Goal: Task Accomplishment & Management: Use online tool/utility

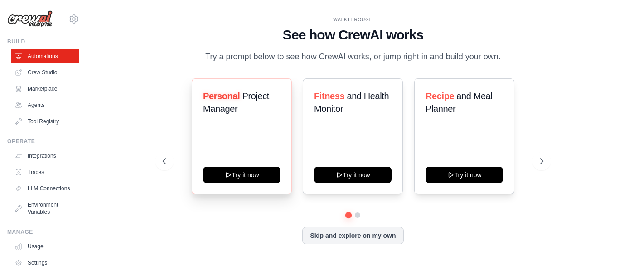
click at [234, 138] on div "Personal Project Manager Try it now" at bounding box center [242, 136] width 100 height 116
click at [163, 162] on icon at bounding box center [163, 161] width 3 height 5
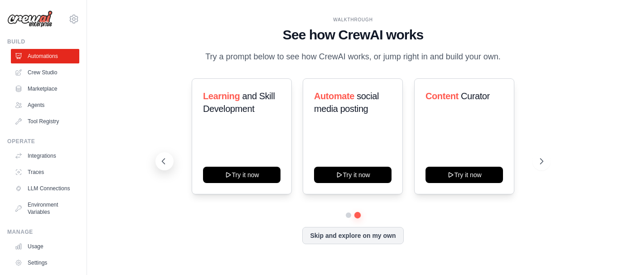
click at [163, 162] on icon at bounding box center [163, 161] width 3 height 5
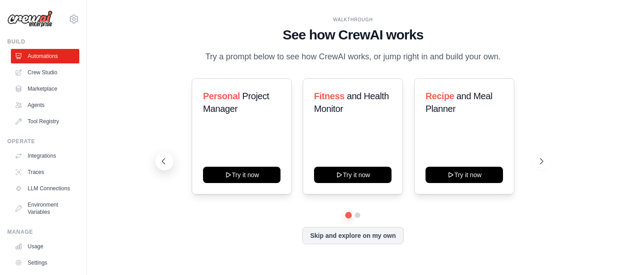
click at [163, 162] on icon at bounding box center [163, 161] width 3 height 5
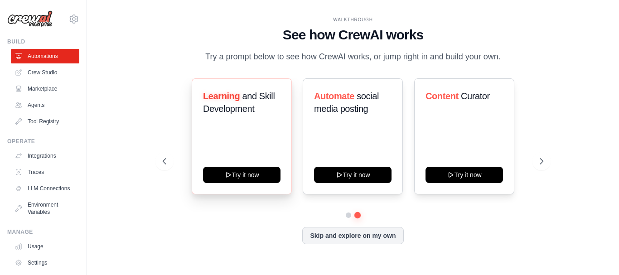
click at [264, 113] on h3 "Learning and Skill Development" at bounding box center [241, 102] width 77 height 25
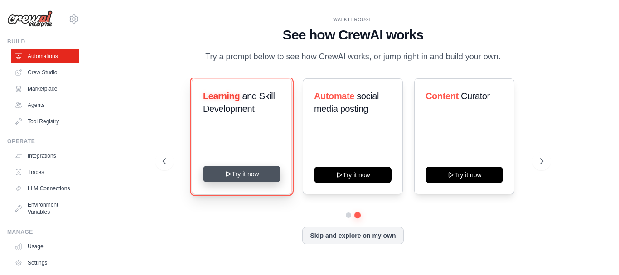
click at [228, 179] on button "Try it now" at bounding box center [241, 174] width 77 height 16
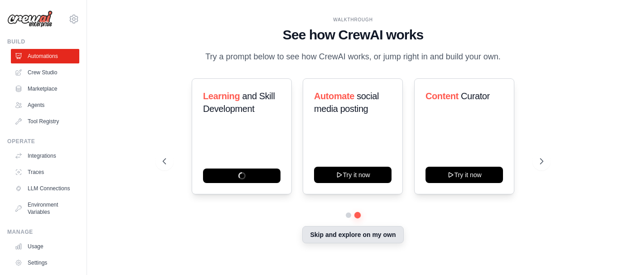
click at [343, 240] on button "Skip and explore on my own" at bounding box center [352, 234] width 101 height 17
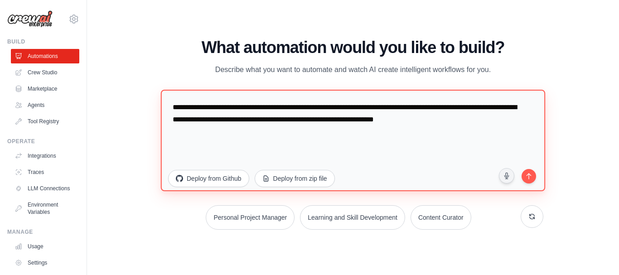
click at [393, 157] on textarea "**********" at bounding box center [353, 139] width 384 height 101
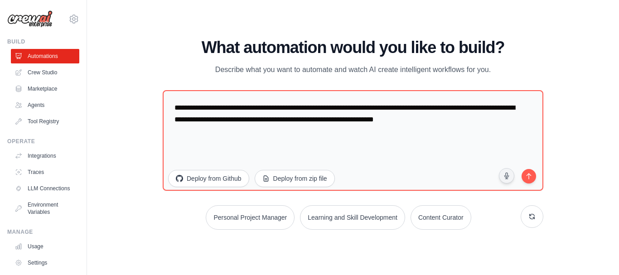
click at [140, 105] on div "WALKTHROUGH See how CrewAI works Try a prompt below to see how CrewAI works, or…" at bounding box center [352, 137] width 503 height 257
click at [49, 73] on link "Crew Studio" at bounding box center [46, 72] width 68 height 14
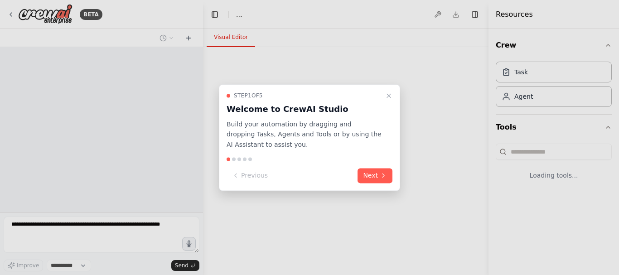
select select "****"
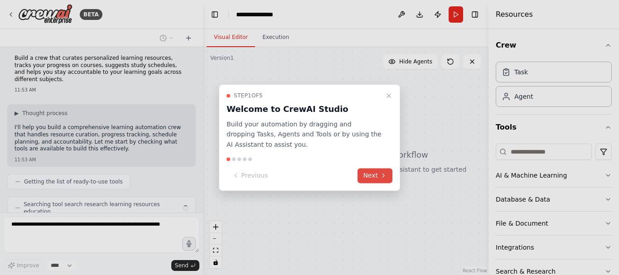
scroll to position [26, 0]
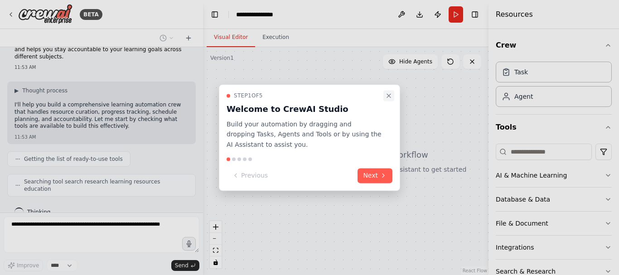
click at [389, 94] on icon "Close walkthrough" at bounding box center [388, 95] width 7 height 7
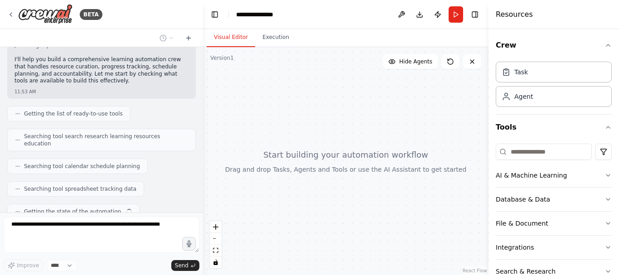
scroll to position [94, 0]
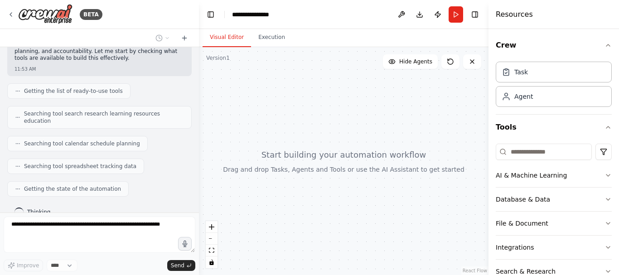
drag, startPoint x: 201, startPoint y: 154, endPoint x: 199, endPoint y: 96, distance: 58.5
click at [199, 96] on div "**********" at bounding box center [309, 137] width 619 height 275
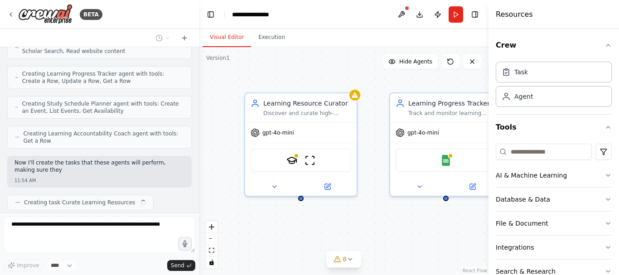
scroll to position [321, 0]
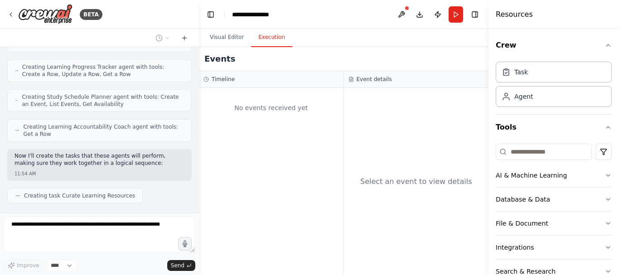
click at [264, 42] on button "Execution" at bounding box center [271, 37] width 41 height 19
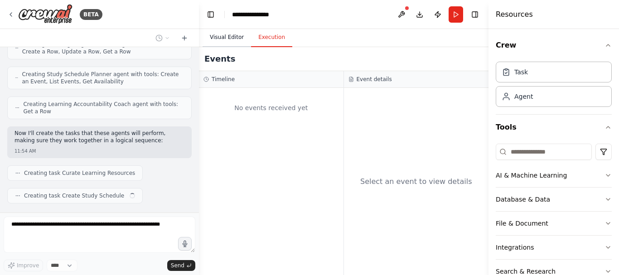
click at [230, 38] on button "Visual Editor" at bounding box center [226, 37] width 48 height 19
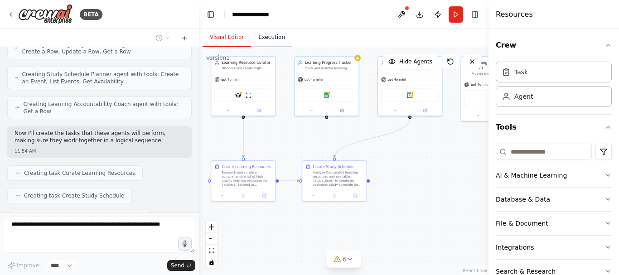
scroll to position [366, 0]
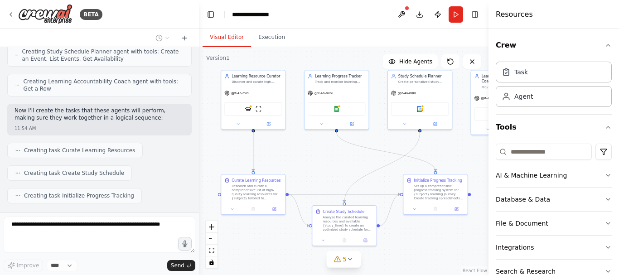
drag, startPoint x: 361, startPoint y: 145, endPoint x: 291, endPoint y: 60, distance: 110.1
click at [291, 60] on div ".deletable-edge-delete-btn { width: 20px; height: 20px; border: 0px solid #ffff…" at bounding box center [343, 161] width 289 height 228
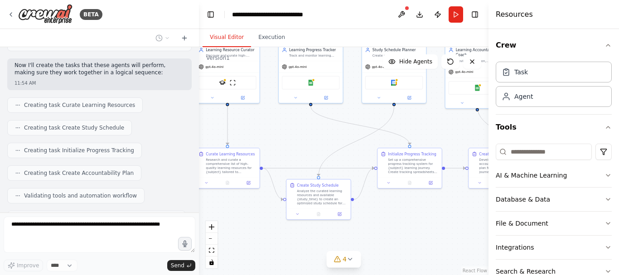
scroll to position [434, 0]
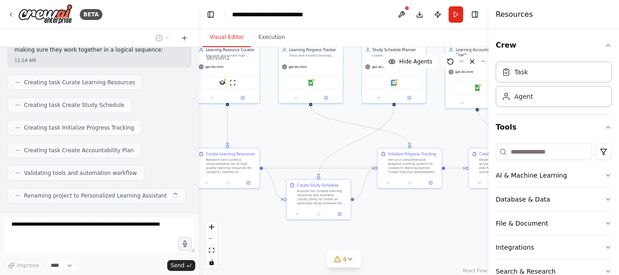
drag, startPoint x: 428, startPoint y: 255, endPoint x: 404, endPoint y: 230, distance: 35.6
click at [404, 230] on div ".deletable-edge-delete-btn { width: 20px; height: 20px; border: 0px solid #ffff…" at bounding box center [343, 161] width 289 height 228
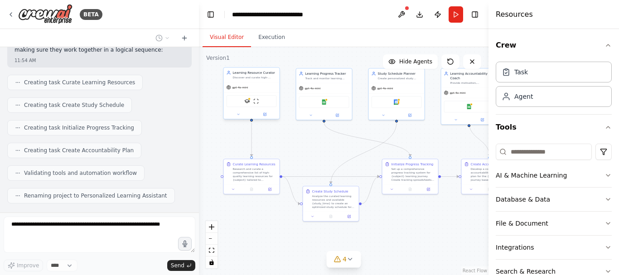
click at [256, 93] on div "SerplyScholarSearchTool ScrapeWebsiteTool" at bounding box center [252, 101] width 56 height 18
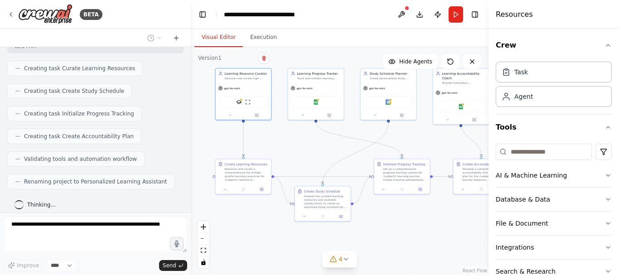
scroll to position [448, 0]
drag, startPoint x: 195, startPoint y: 186, endPoint x: 191, endPoint y: 83, distance: 102.9
click at [191, 83] on div "BETA Build a crew that curates personalized learning resources, tracks your pro…" at bounding box center [309, 137] width 619 height 275
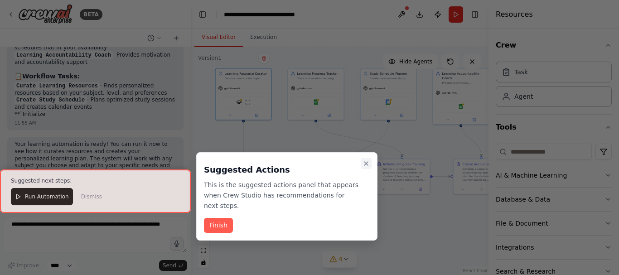
click at [365, 163] on icon "Close walkthrough" at bounding box center [365, 163] width 7 height 7
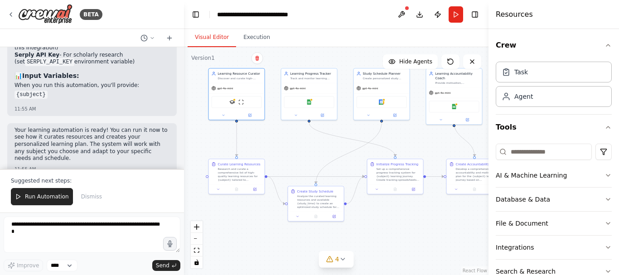
drag, startPoint x: 187, startPoint y: 152, endPoint x: 184, endPoint y: 129, distance: 23.3
click at [184, 129] on div "BETA Build a crew that curates personalized learning resources, tracks your pro…" at bounding box center [309, 137] width 619 height 275
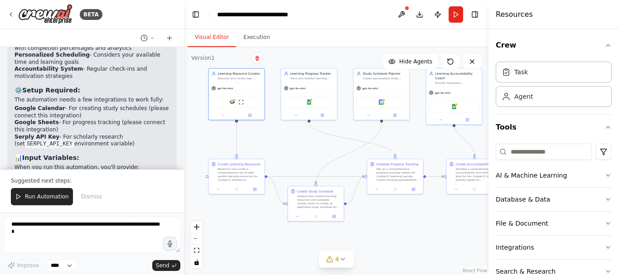
scroll to position [856, 0]
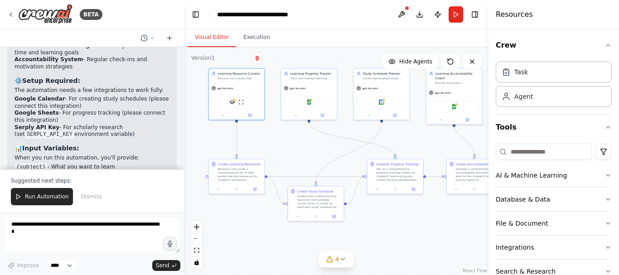
click at [139, 154] on p "When you run this automation, you'll provide:" at bounding box center [91, 157] width 155 height 7
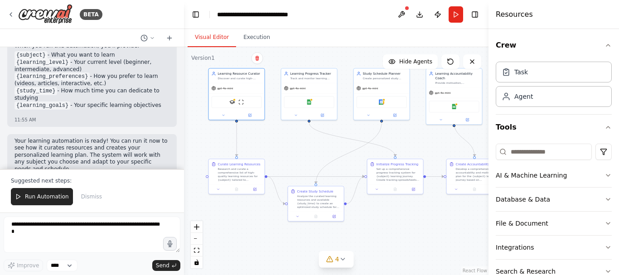
scroll to position [979, 0]
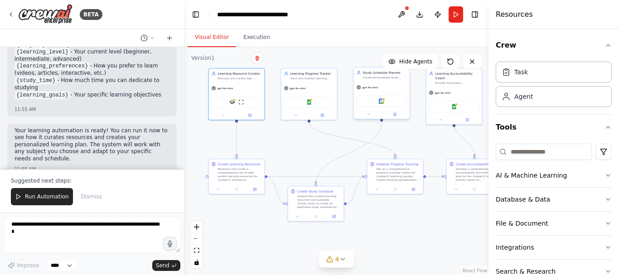
click at [380, 81] on div "Study Schedule Planner Create personalized study schedules for {subject} that o…" at bounding box center [382, 74] width 56 height 14
click at [245, 36] on button "Execution" at bounding box center [256, 37] width 41 height 19
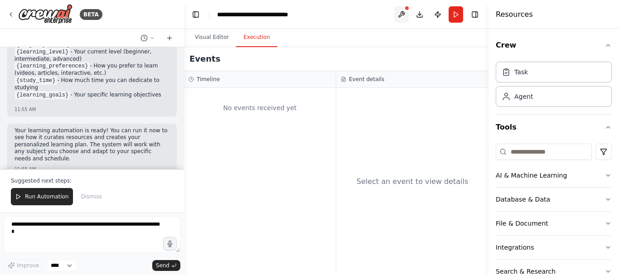
click at [404, 10] on button at bounding box center [401, 14] width 14 height 16
click at [476, 14] on button "Toggle Right Sidebar" at bounding box center [474, 14] width 13 height 13
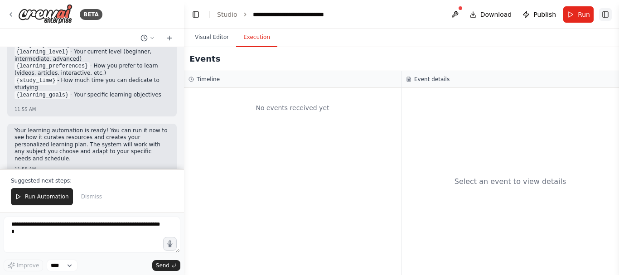
click at [603, 14] on button "Toggle Right Sidebar" at bounding box center [605, 14] width 13 height 13
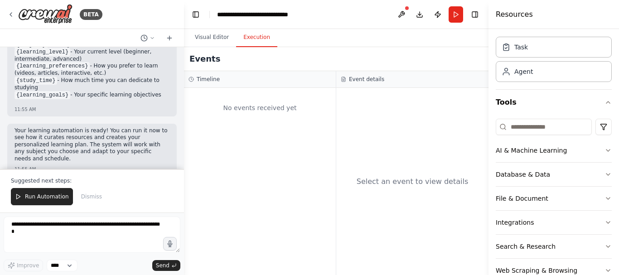
scroll to position [47, 0]
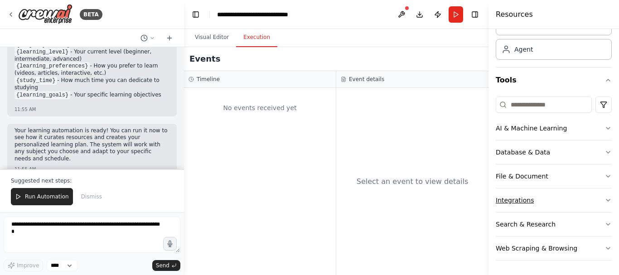
click at [604, 202] on icon "button" at bounding box center [607, 200] width 7 height 7
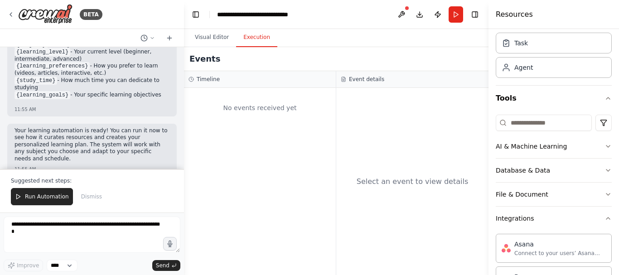
scroll to position [0, 0]
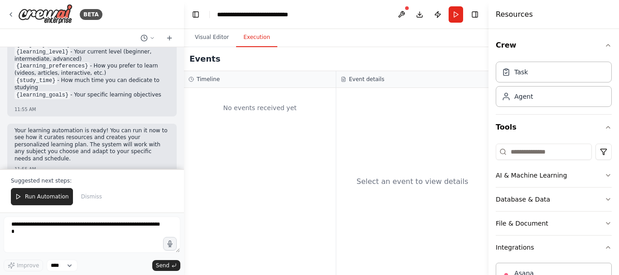
click at [571, 14] on div "Resources" at bounding box center [553, 14] width 130 height 29
click at [544, 66] on div "Task" at bounding box center [553, 71] width 116 height 21
click at [529, 77] on div "Task" at bounding box center [553, 71] width 116 height 21
click at [203, 37] on button "Visual Editor" at bounding box center [211, 37] width 48 height 19
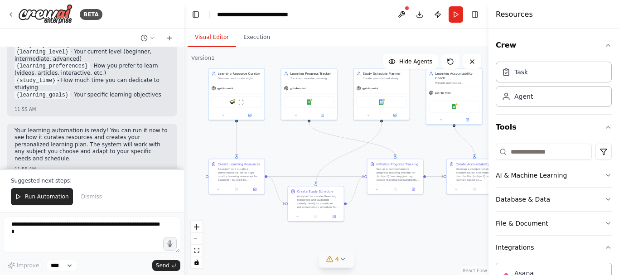
click at [342, 260] on icon at bounding box center [342, 258] width 7 height 7
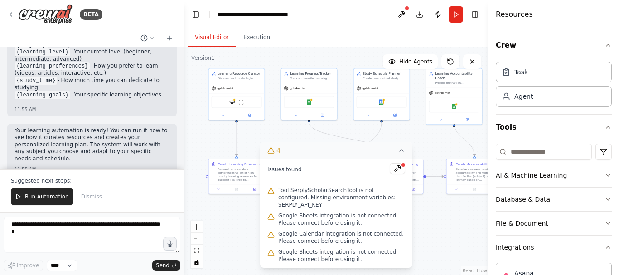
click at [432, 216] on div ".deletable-edge-delete-btn { width: 20px; height: 20px; border: 0px solid #ffff…" at bounding box center [336, 161] width 304 height 228
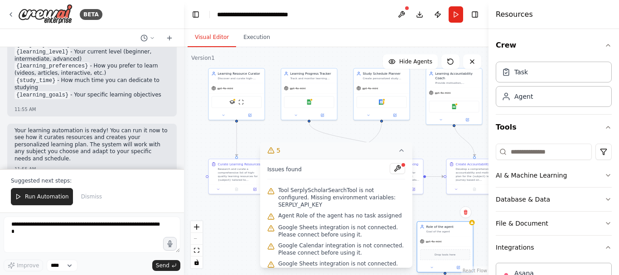
drag, startPoint x: 468, startPoint y: 255, endPoint x: 433, endPoint y: 237, distance: 39.1
click at [433, 237] on div "gpt-4o-mini" at bounding box center [445, 241] width 56 height 10
click at [454, 237] on div "gpt-4o-mini" at bounding box center [445, 241] width 56 height 10
click at [466, 215] on button at bounding box center [466, 212] width 12 height 12
click at [445, 215] on button "Confirm" at bounding box center [439, 212] width 32 height 11
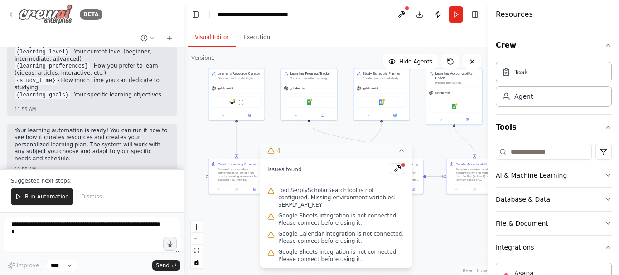
click at [12, 14] on icon at bounding box center [10, 14] width 7 height 7
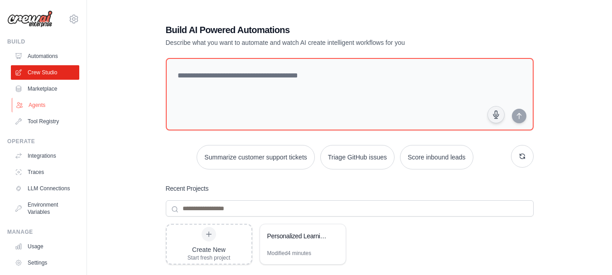
click at [46, 106] on link "Agents" at bounding box center [46, 105] width 68 height 14
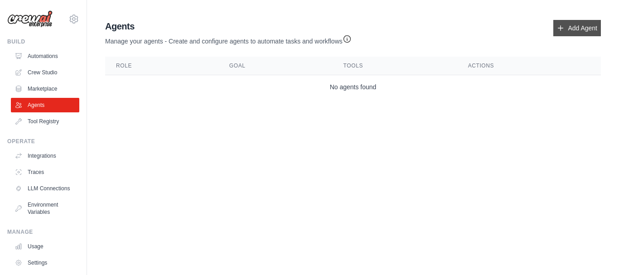
click at [581, 22] on link "Add Agent" at bounding box center [577, 28] width 48 height 16
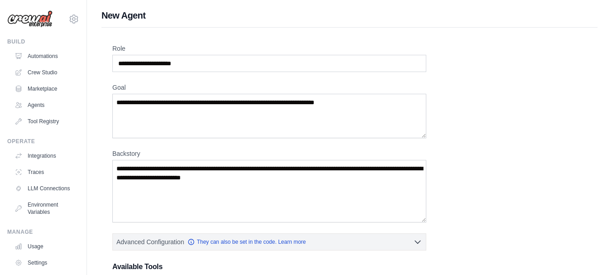
click at [439, 122] on div "Role Goal [GEOGRAPHIC_DATA] Advanced Configuration They can also be set in the …" at bounding box center [349, 265] width 474 height 442
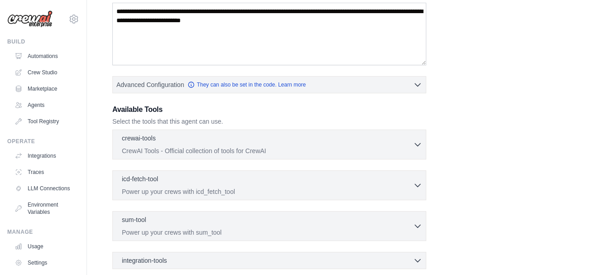
scroll to position [187, 0]
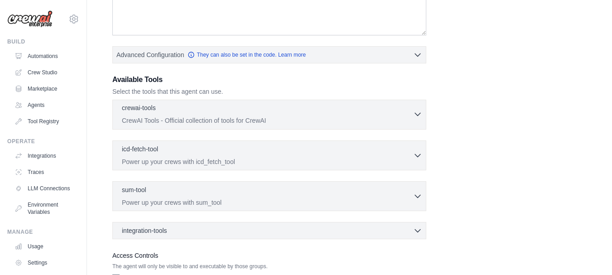
click at [417, 114] on icon "button" at bounding box center [417, 114] width 9 height 9
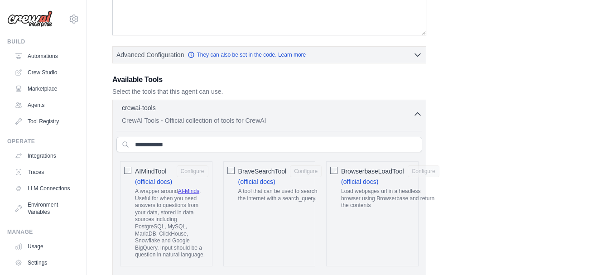
click at [417, 114] on icon "button" at bounding box center [417, 114] width 5 height 3
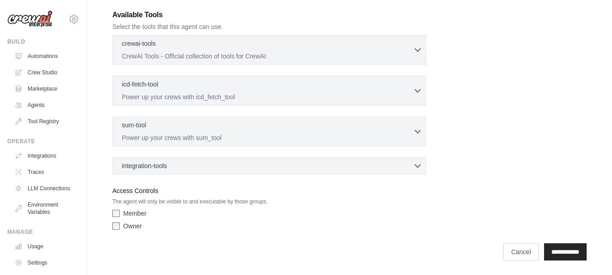
scroll to position [0, 0]
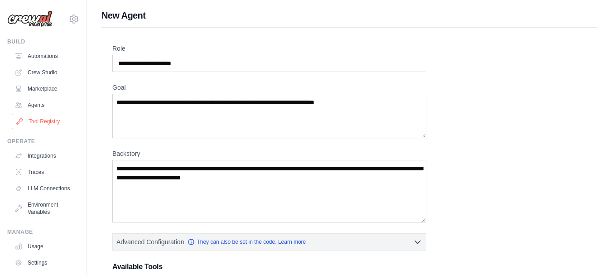
click at [36, 117] on link "Tool Registry" at bounding box center [46, 121] width 68 height 14
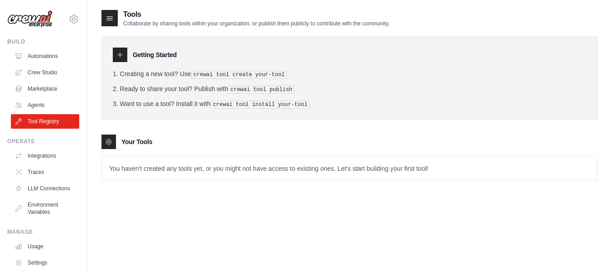
click at [199, 74] on pre "crewai tool create your-tool" at bounding box center [239, 75] width 96 height 8
click at [276, 89] on pre "crewai tool publish" at bounding box center [261, 90] width 67 height 8
click at [316, 99] on li "Want to use a tool? Install it with crewai tool install your-tool" at bounding box center [349, 104] width 473 height 10
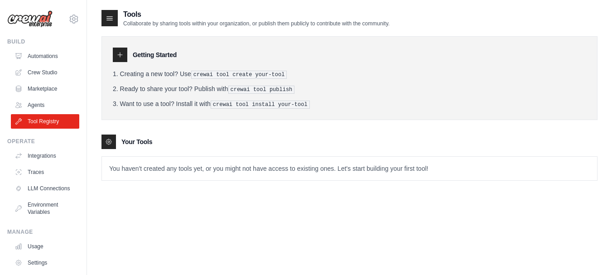
click at [220, 143] on div "Your Tools" at bounding box center [349, 142] width 496 height 14
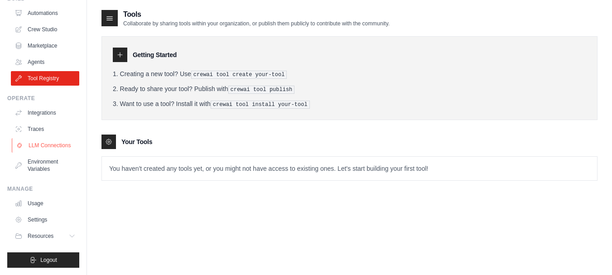
scroll to position [18, 0]
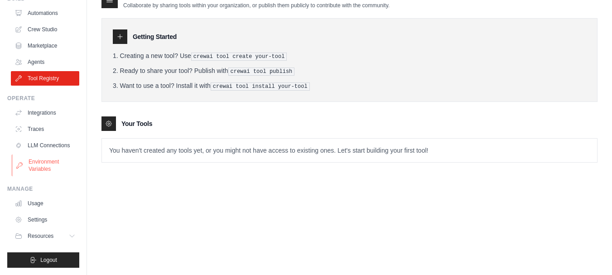
click at [44, 166] on link "Environment Variables" at bounding box center [46, 165] width 68 height 22
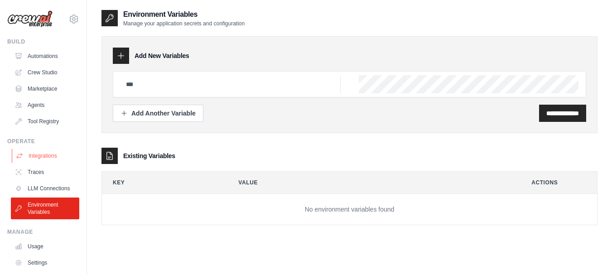
click at [36, 151] on link "Integrations" at bounding box center [46, 156] width 68 height 14
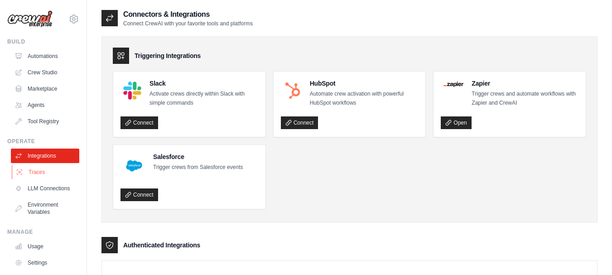
click at [37, 169] on link "Traces" at bounding box center [46, 172] width 68 height 14
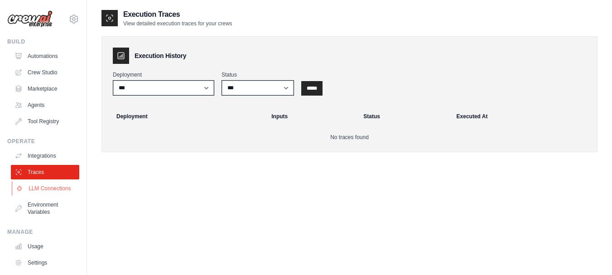
click at [34, 191] on link "LLM Connections" at bounding box center [46, 188] width 68 height 14
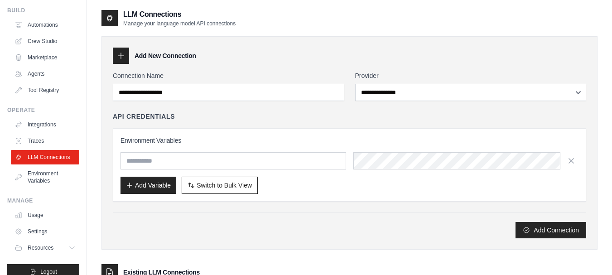
scroll to position [34, 0]
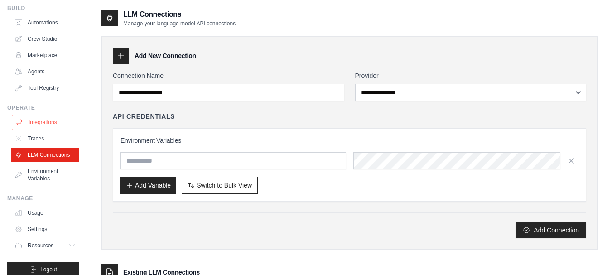
click at [42, 120] on link "Integrations" at bounding box center [46, 122] width 68 height 14
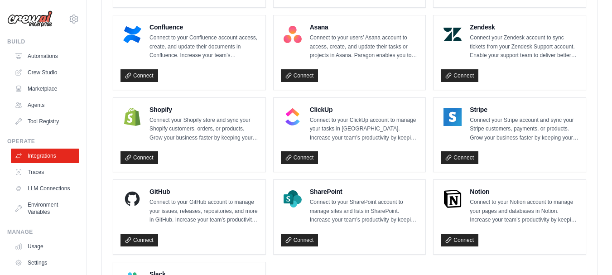
scroll to position [687, 0]
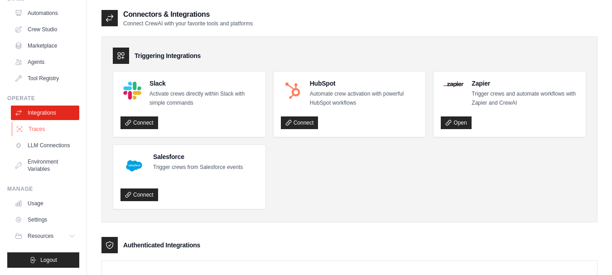
scroll to position [0, 0]
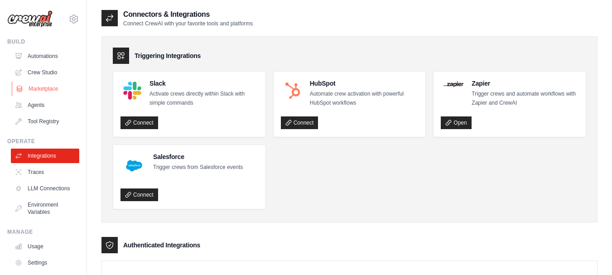
click at [47, 86] on link "Marketplace" at bounding box center [46, 89] width 68 height 14
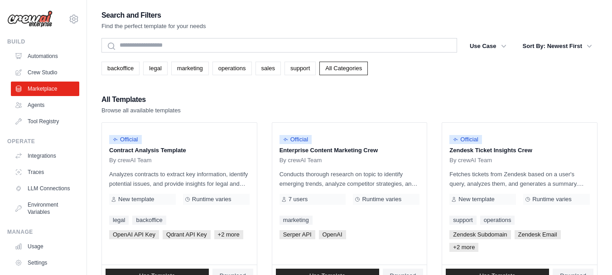
click at [297, 15] on div "Search and Filters Find the perfect template for your needs" at bounding box center [349, 20] width 496 height 22
click at [306, 95] on div "All Templates Browse all available templates" at bounding box center [349, 104] width 496 height 22
drag, startPoint x: 96, startPoint y: 0, endPoint x: 357, endPoint y: 13, distance: 261.2
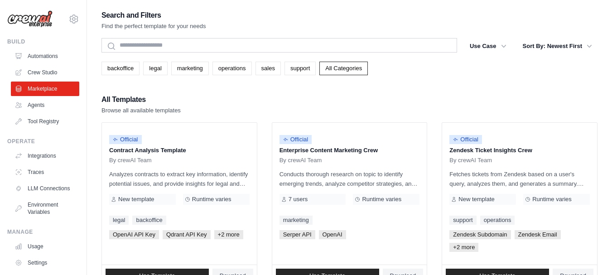
click at [357, 13] on div "Search and Filters Find the perfect template for your needs" at bounding box center [349, 20] width 496 height 22
